Goal: Check status: Check status

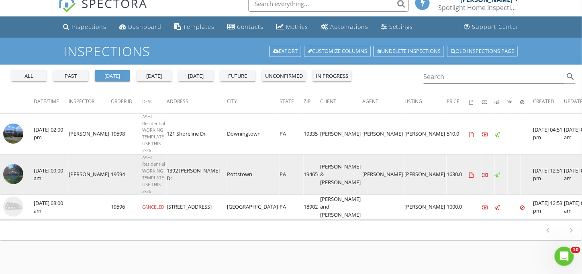
scroll to position [10, 0]
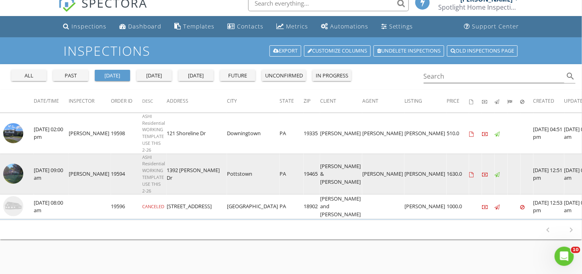
click at [20, 172] on img at bounding box center [13, 174] width 20 height 20
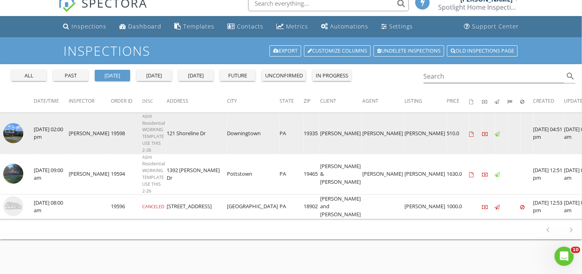
click at [8, 137] on img at bounding box center [13, 133] width 20 height 20
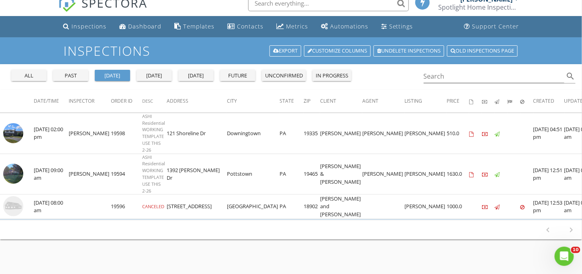
click at [533, 8] on nav "SPECTORA William Dare Spotlight Home Inspection LLC Role: Inspector Change Role…" at bounding box center [291, 3] width 582 height 26
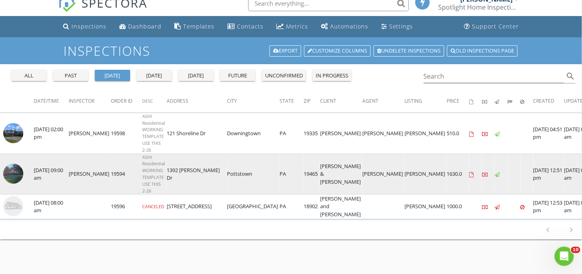
click at [8, 178] on img at bounding box center [13, 174] width 20 height 20
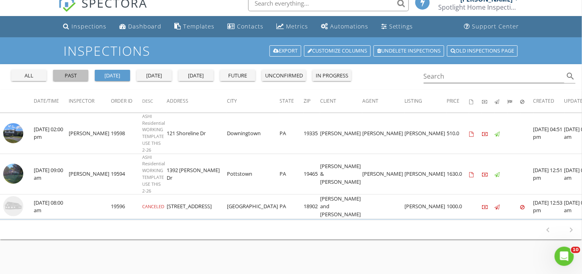
click at [69, 76] on div "past" at bounding box center [70, 76] width 29 height 8
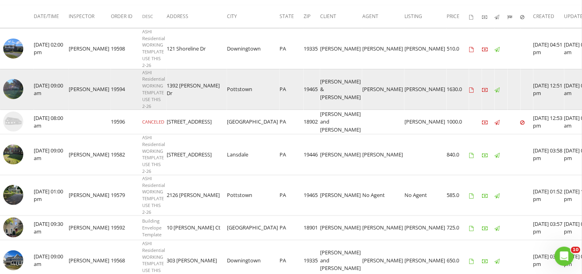
scroll to position [98, 0]
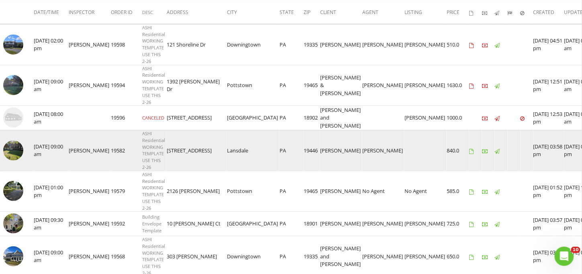
click at [15, 150] on img at bounding box center [13, 151] width 20 height 20
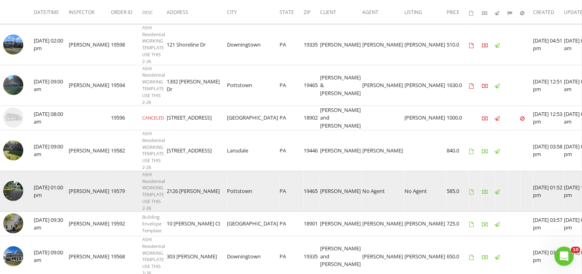
click at [14, 189] on img at bounding box center [13, 191] width 20 height 20
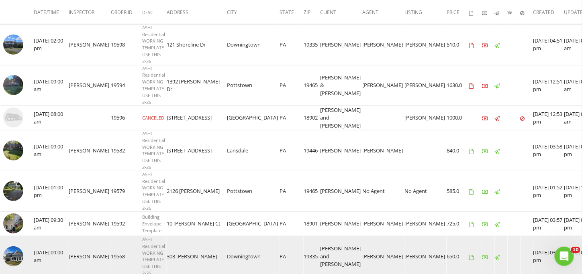
click at [18, 256] on img at bounding box center [13, 257] width 20 height 20
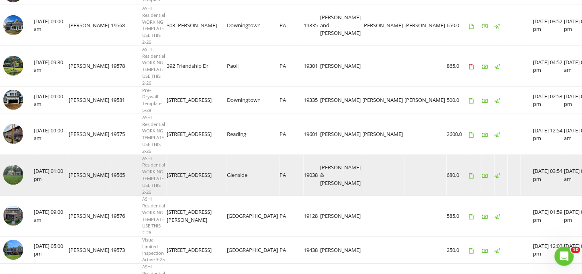
scroll to position [329, 0]
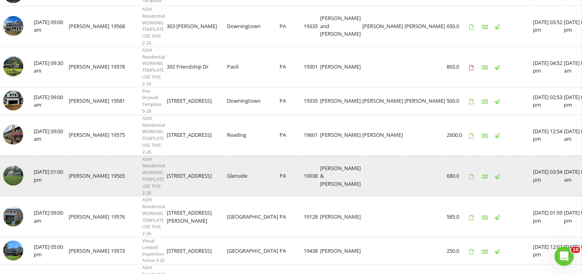
click at [16, 174] on img at bounding box center [13, 176] width 20 height 20
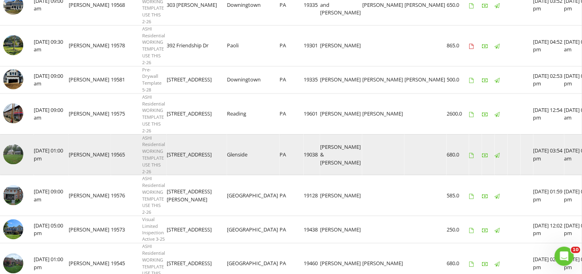
scroll to position [351, 0]
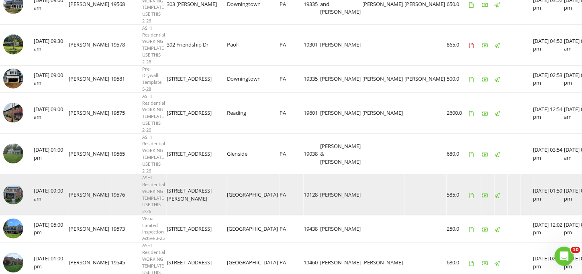
click at [14, 196] on img at bounding box center [13, 195] width 20 height 20
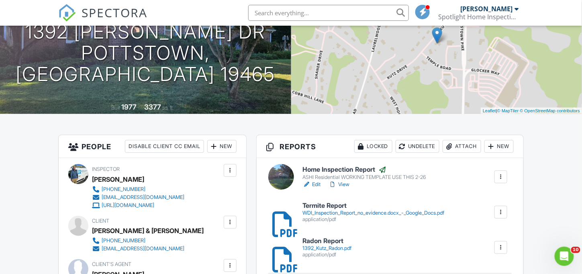
scroll to position [100, 0]
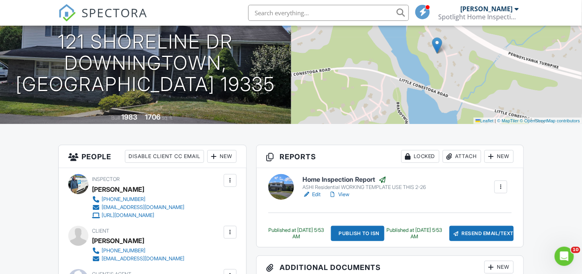
scroll to position [88, 0]
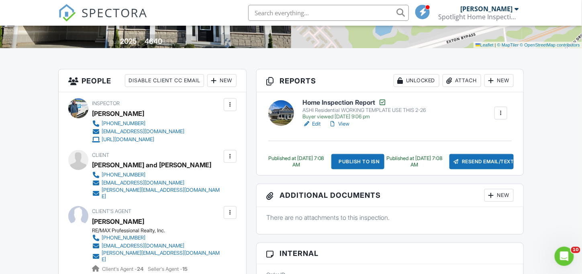
scroll to position [165, 0]
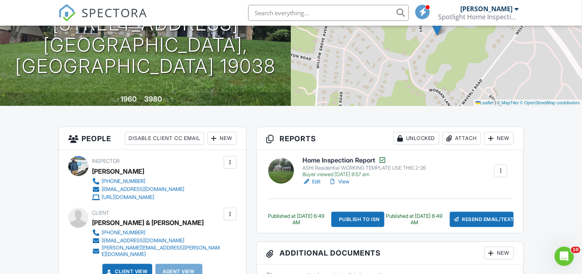
scroll to position [349, 0]
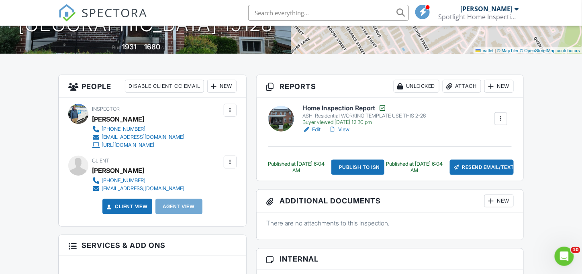
scroll to position [161, 0]
